Goal: Task Accomplishment & Management: Use online tool/utility

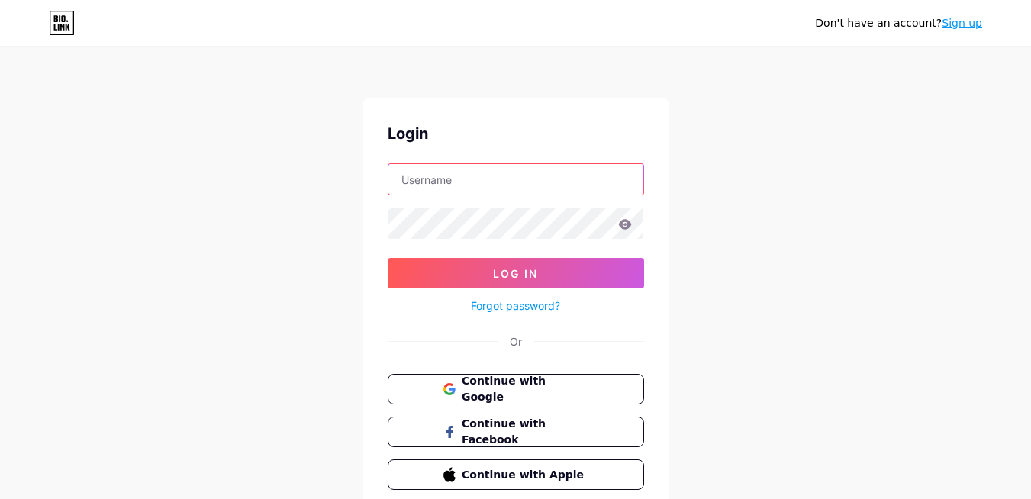
click at [431, 187] on input "text" at bounding box center [515, 179] width 255 height 31
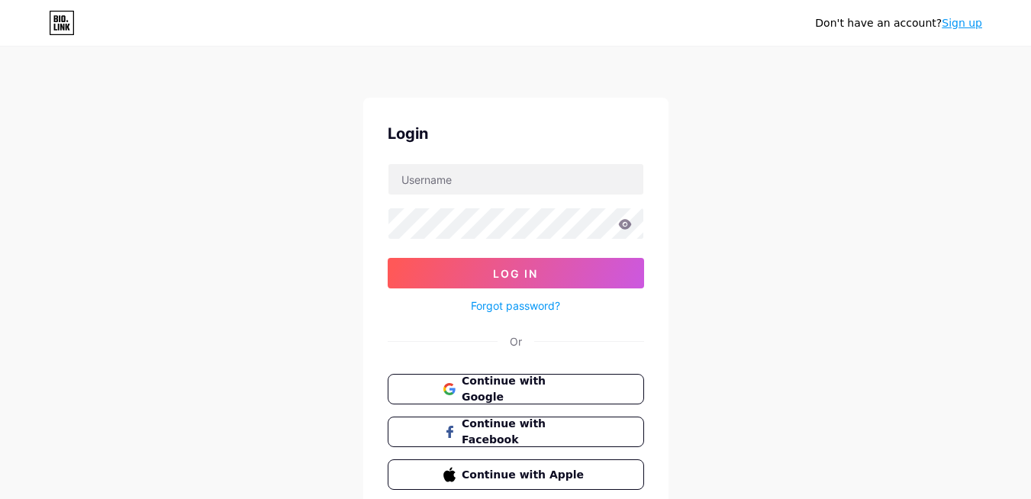
click at [311, 217] on div "Don't have an account? Sign up Login Log In Forgot password? Or Continue with G…" at bounding box center [515, 281] width 1031 height 563
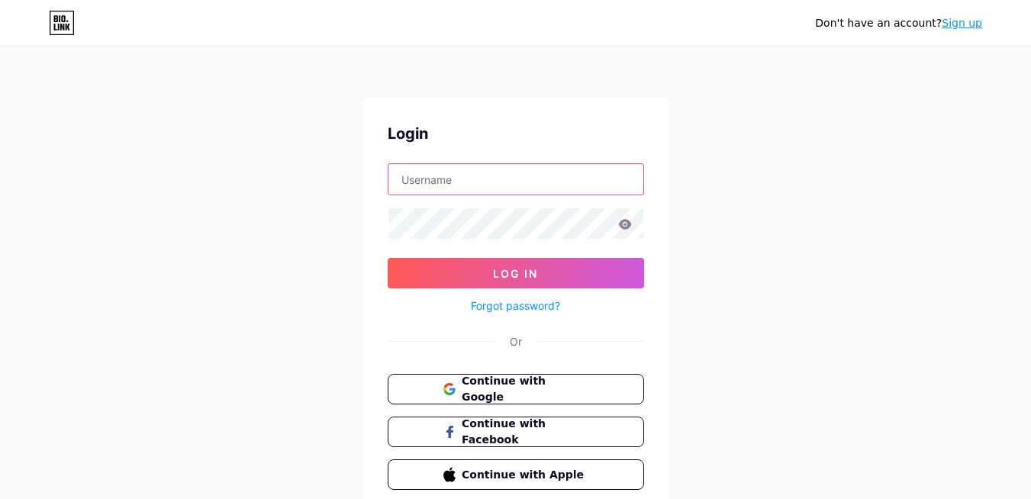
click at [498, 180] on input "text" at bounding box center [515, 179] width 255 height 31
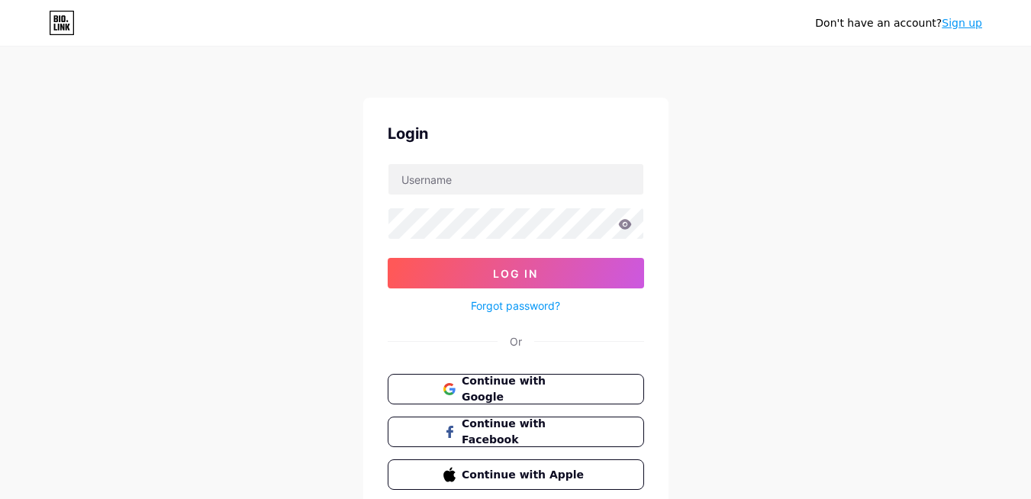
click at [312, 221] on div "Don't have an account? Sign up Login Log In Forgot password? Or Continue with G…" at bounding box center [515, 281] width 1031 height 563
click at [501, 391] on span "Continue with Google" at bounding box center [524, 389] width 127 height 33
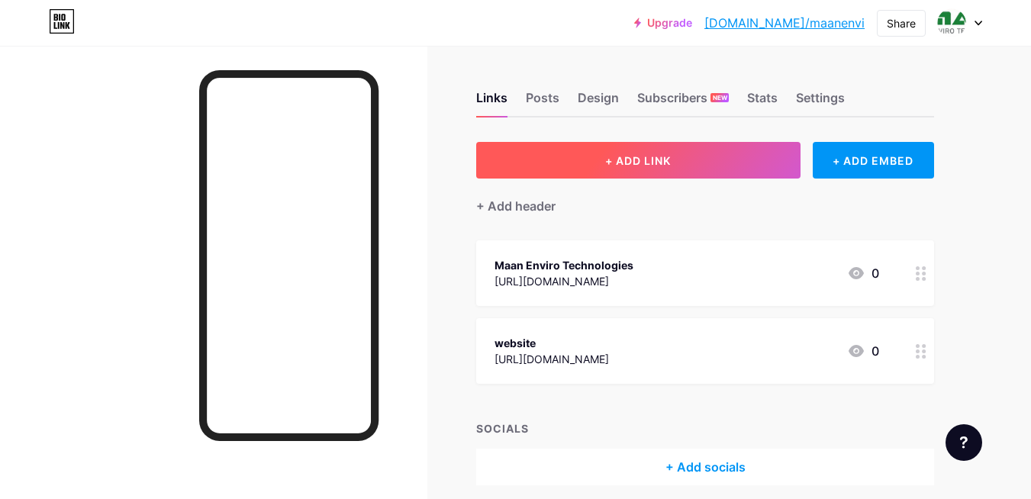
click at [594, 159] on button "+ ADD LINK" at bounding box center [638, 160] width 324 height 37
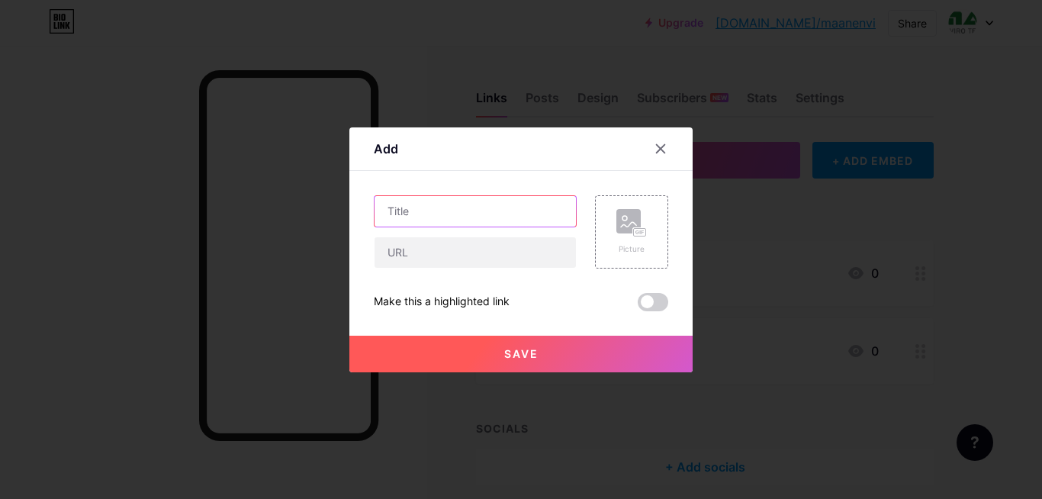
click at [401, 215] on input "text" at bounding box center [475, 211] width 201 height 31
paste input "Waste Management Plants and Their Contribution to a Circular Economy"
type input "Waste Management Plants and Their Contribution to a Circular Economy"
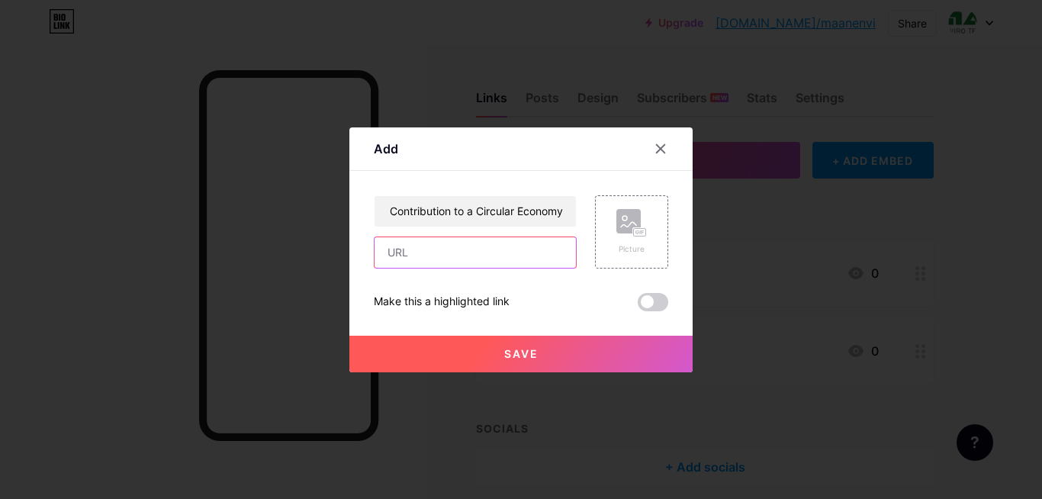
click at [463, 258] on input "text" at bounding box center [475, 252] width 201 height 31
paste input "[URL][DOMAIN_NAME]"
type input "[URL][DOMAIN_NAME]"
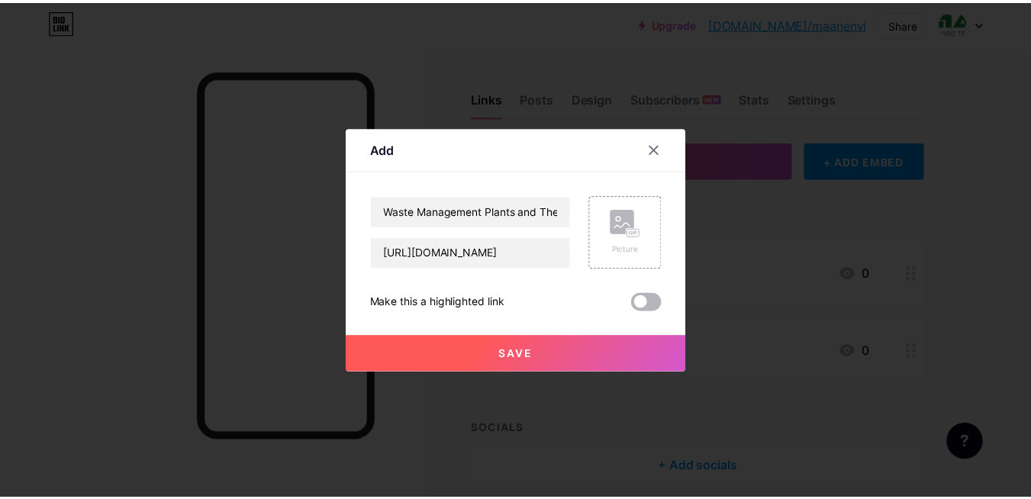
scroll to position [0, 0]
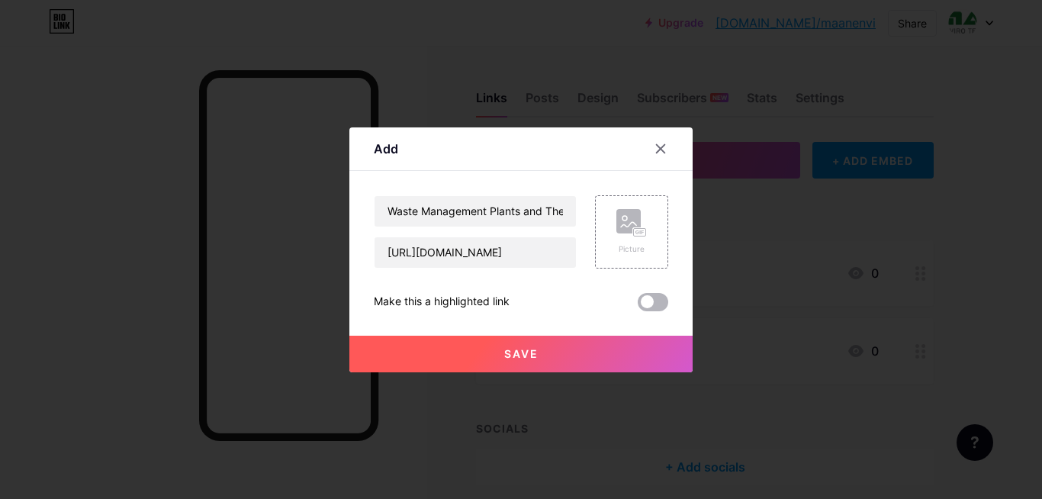
click at [646, 307] on span at bounding box center [653, 302] width 31 height 18
click at [638, 306] on input "checkbox" at bounding box center [638, 306] width 0 height 0
click at [636, 231] on icon at bounding box center [638, 232] width 4 height 4
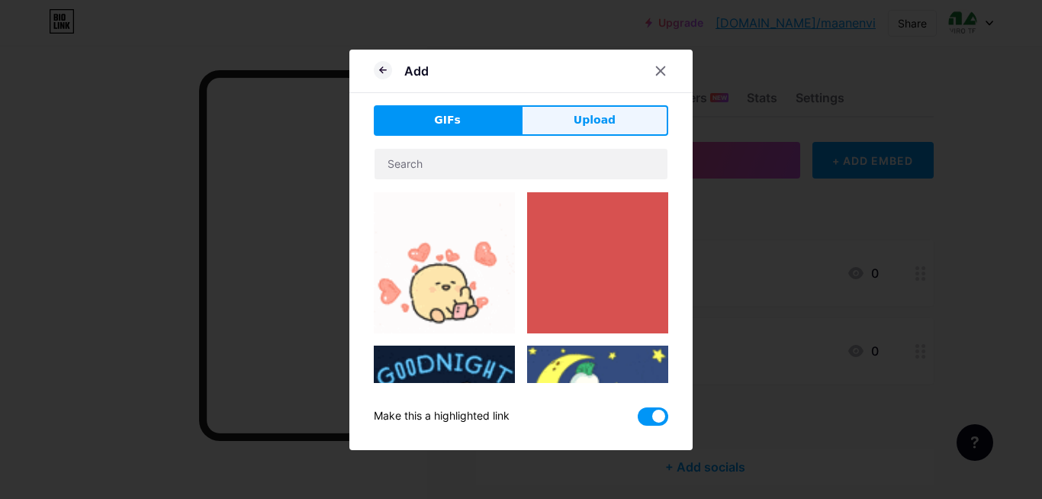
click at [585, 127] on span "Upload" at bounding box center [595, 120] width 42 height 16
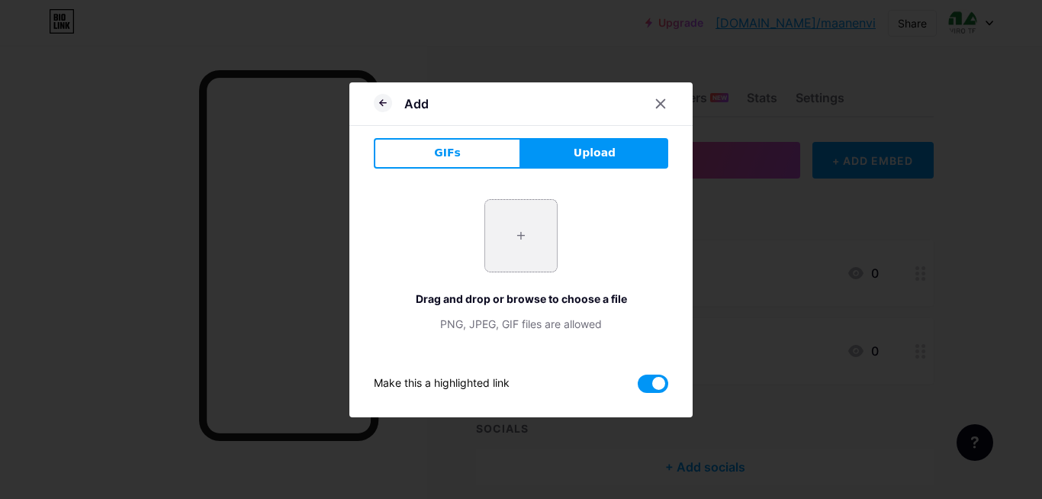
click at [523, 245] on input "file" at bounding box center [521, 236] width 72 height 72
type input "C:\fakepath\Transforming Waste into Resources.jpg"
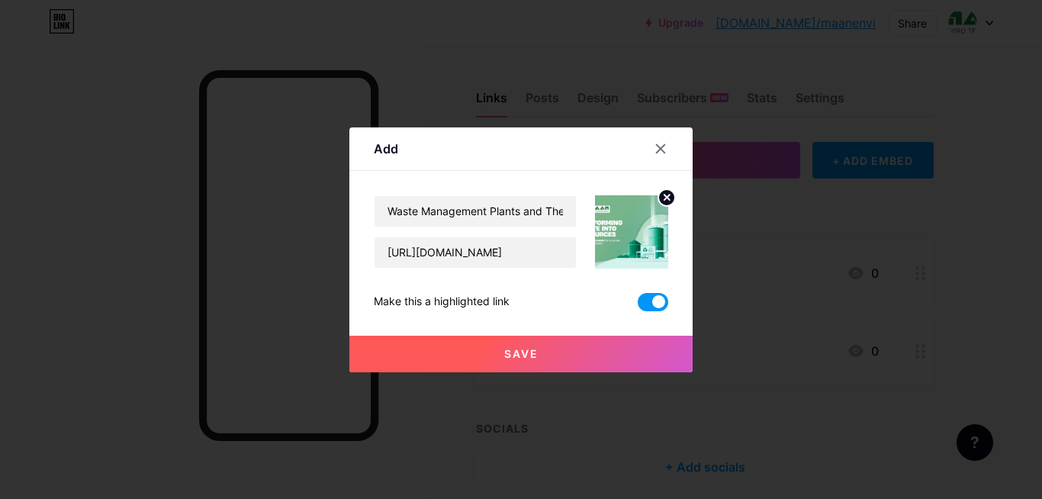
click at [522, 357] on span "Save" at bounding box center [521, 353] width 34 height 13
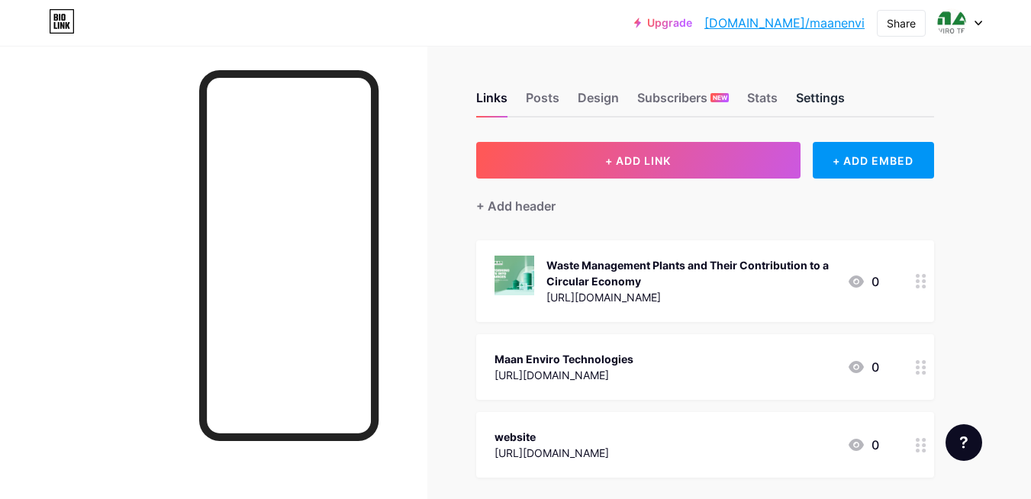
click at [804, 106] on div "Settings" at bounding box center [820, 102] width 49 height 27
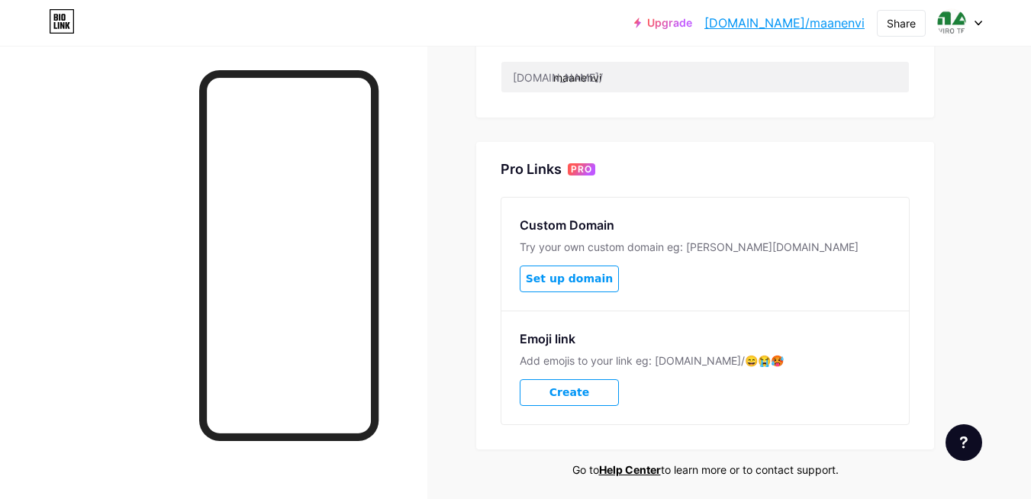
scroll to position [458, 0]
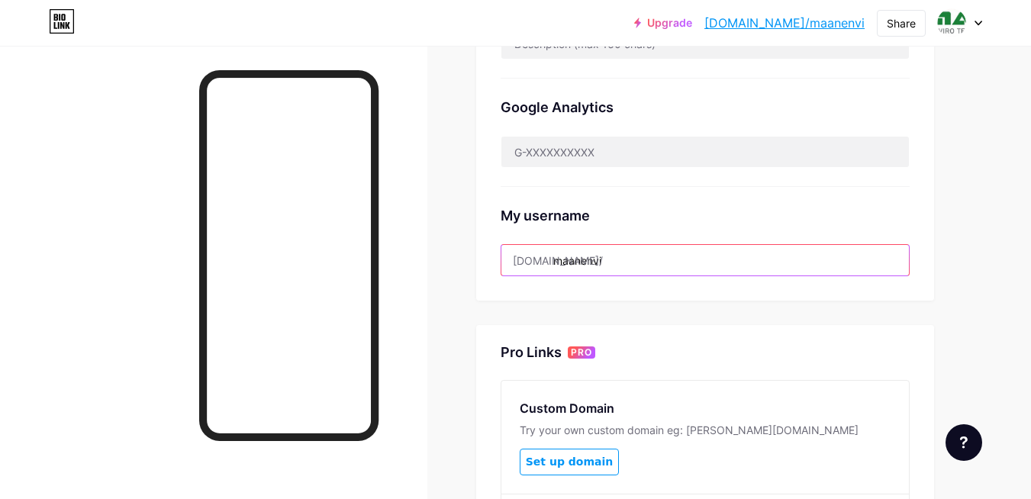
drag, startPoint x: 622, startPoint y: 261, endPoint x: 611, endPoint y: 259, distance: 10.8
click at [611, 259] on input "maanenvi" at bounding box center [704, 260] width 407 height 31
type input "maanenviro"
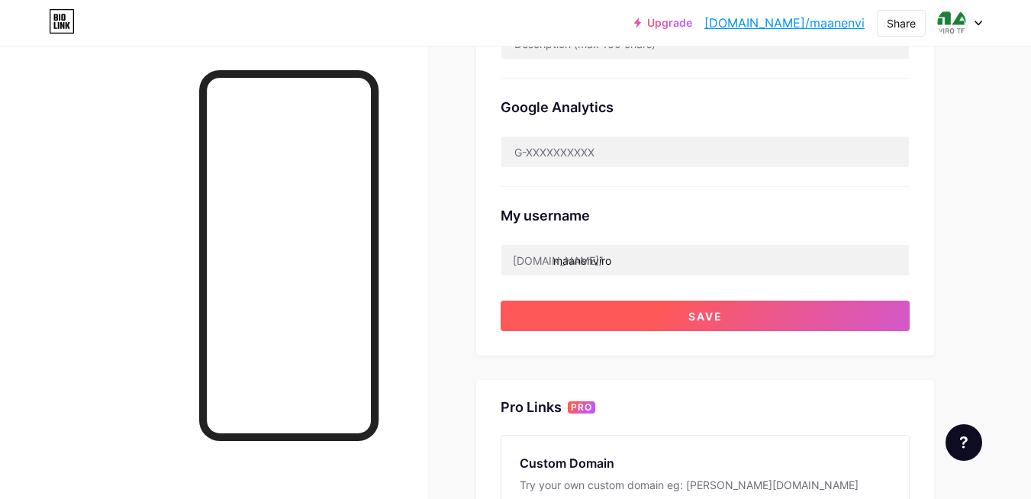
click at [655, 312] on button "Save" at bounding box center [705, 316] width 409 height 31
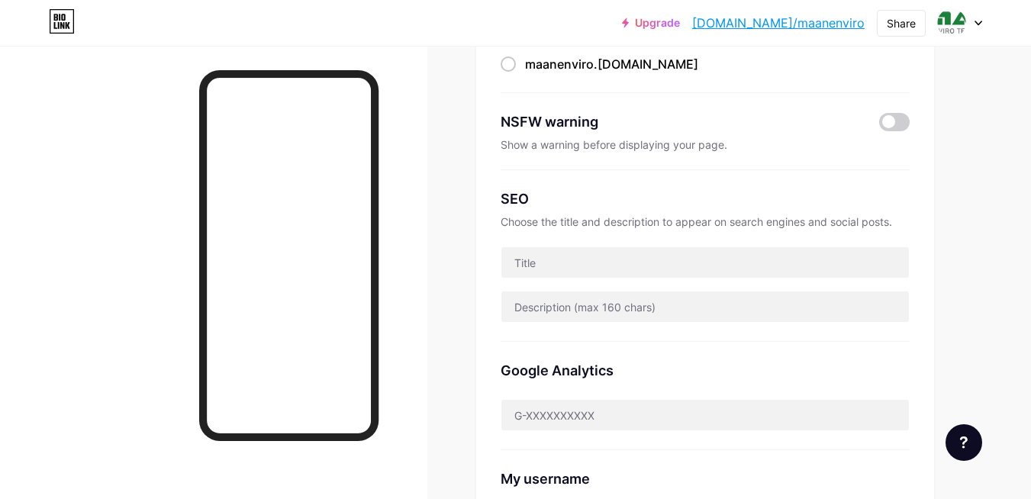
scroll to position [0, 0]
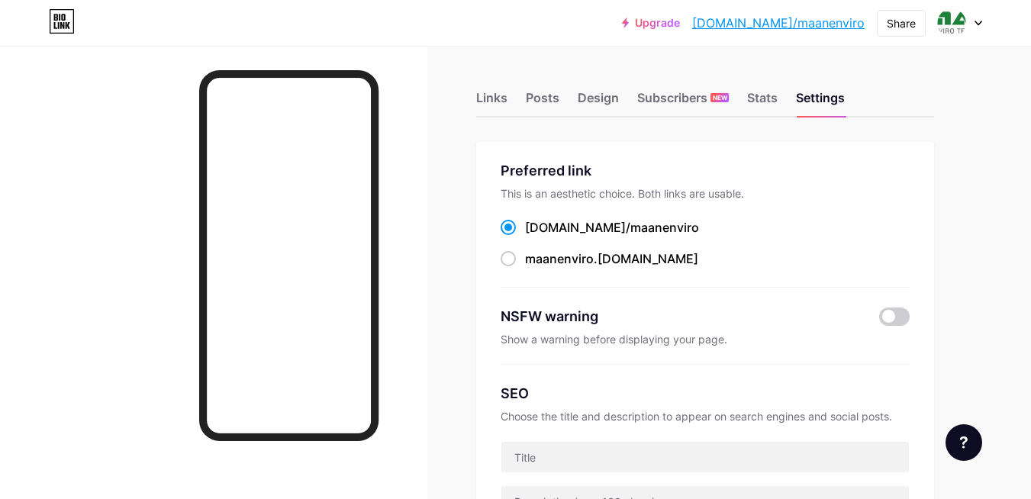
drag, startPoint x: 668, startPoint y: 227, endPoint x: 524, endPoint y: 223, distance: 144.3
click at [524, 223] on div "bio.link/ maanenviro" at bounding box center [705, 227] width 409 height 19
copy label "bio.link/ maanenviro"
